Goal: Check status: Check status

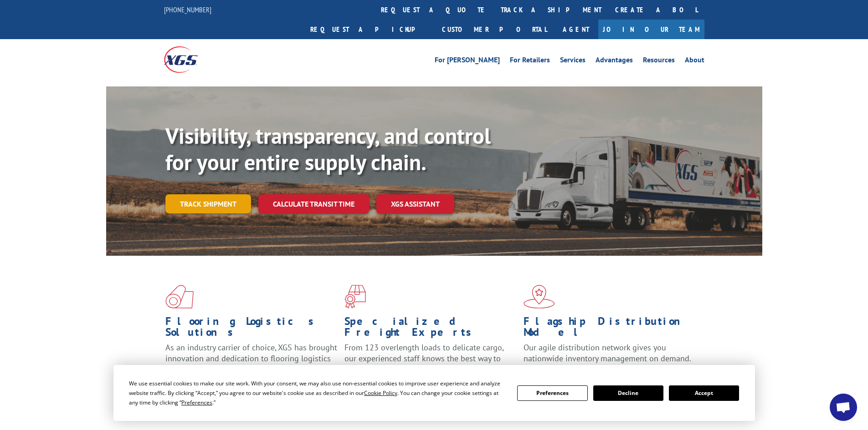
click at [202, 195] on link "Track shipment" at bounding box center [208, 204] width 86 height 19
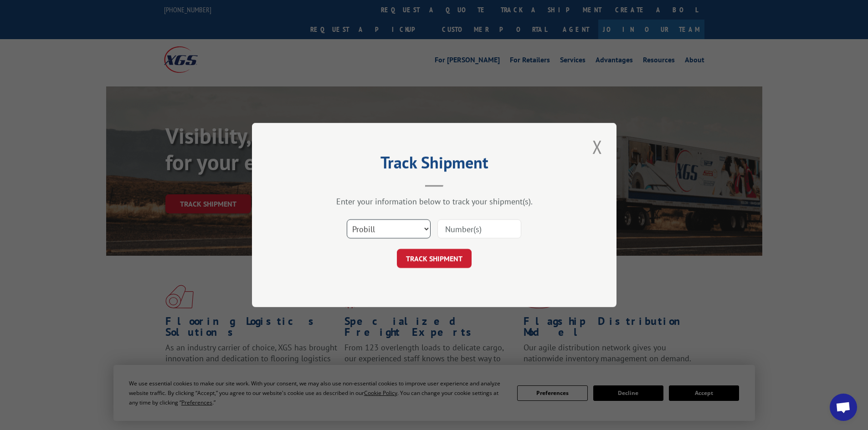
drag, startPoint x: 366, startPoint y: 227, endPoint x: 367, endPoint y: 237, distance: 10.5
click at [366, 226] on select "Select category... Probill BOL PO" at bounding box center [389, 229] width 84 height 19
select select "bol"
click at [347, 220] on select "Select category... Probill BOL PO" at bounding box center [389, 229] width 84 height 19
paste input "4865026"
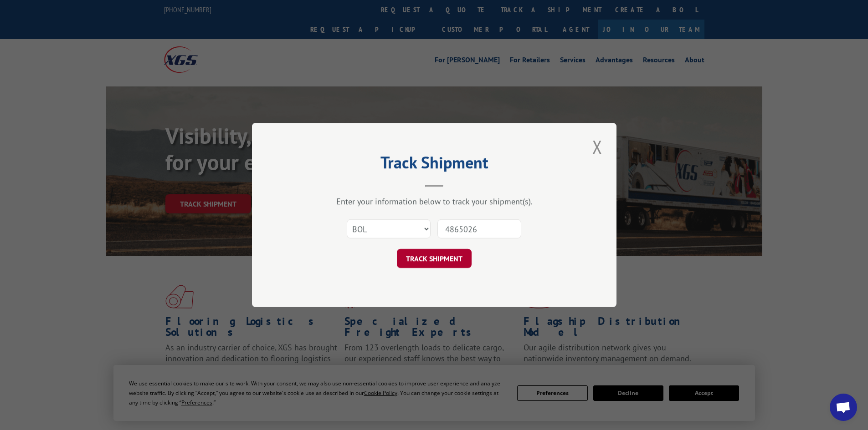
type input "4865026"
click at [436, 261] on button "TRACK SHIPMENT" at bounding box center [434, 258] width 75 height 19
